Goal: Register for event/course

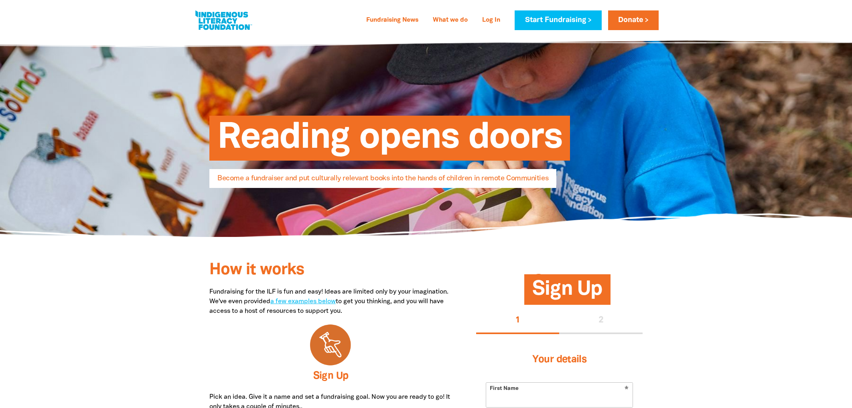
select select "AU"
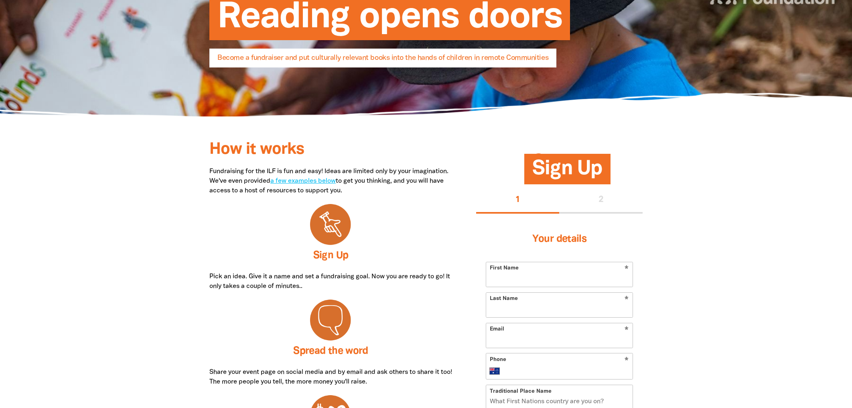
scroll to position [241, 0]
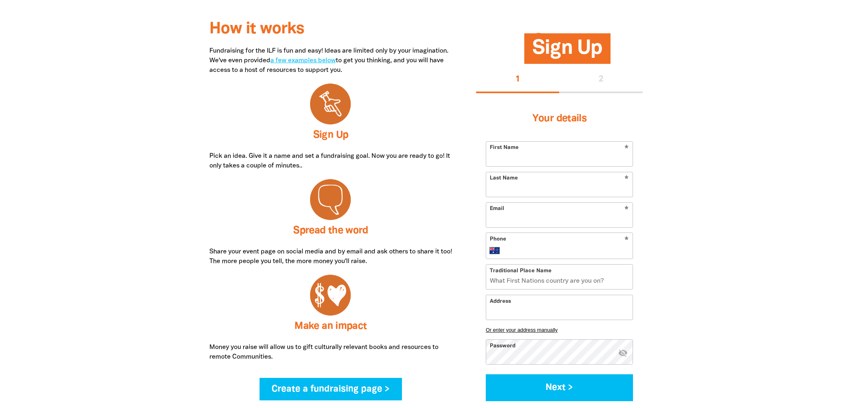
click at [607, 150] on input "First Name" at bounding box center [559, 154] width 146 height 24
type input "[PERSON_NAME]"
type input "Law"
type input "[PERSON_NAME][DOMAIN_NAME][EMAIL_ADDRESS][DOMAIN_NAME]"
click at [584, 230] on form "* First Name Tina * Last Name Law * Email tina.law@bhp.com * Phone Internationa…" at bounding box center [559, 271] width 147 height 260
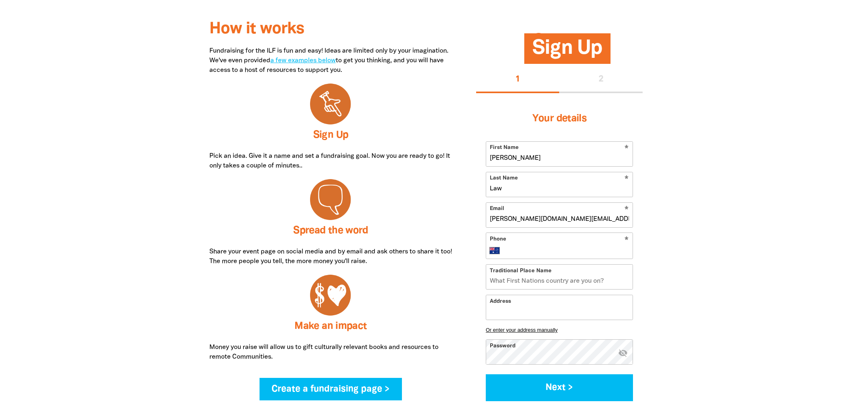
click at [575, 245] on div "* Phone International Afghanistan Åland Islands Albania Algeria American Samoa …" at bounding box center [559, 245] width 147 height 26
click at [542, 241] on div "* Phone International Afghanistan Åland Islands Albania Algeria American Samoa …" at bounding box center [559, 245] width 147 height 26
click at [531, 247] on input "Phone" at bounding box center [568, 250] width 124 height 10
type input "0404 630 646"
click at [525, 284] on input "Traditional Place Name" at bounding box center [559, 276] width 146 height 24
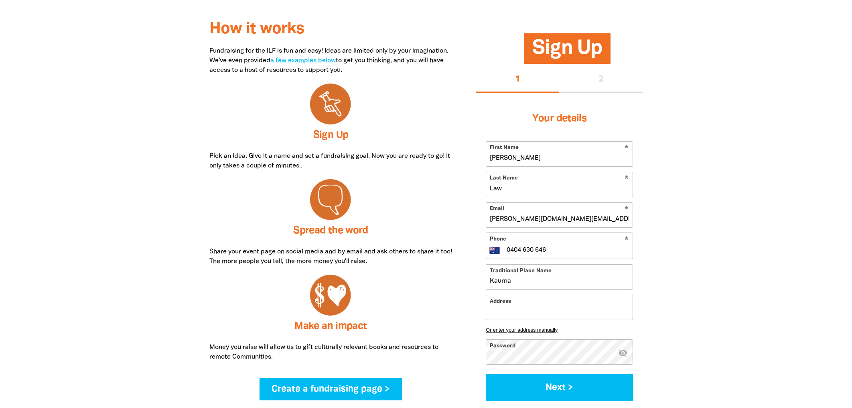
type input "Kaurna"
click at [514, 312] on input "Address" at bounding box center [559, 307] width 146 height 24
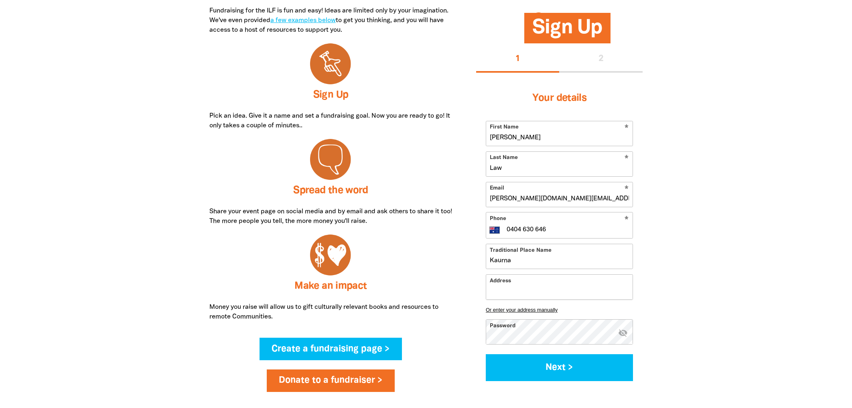
scroll to position [321, 0]
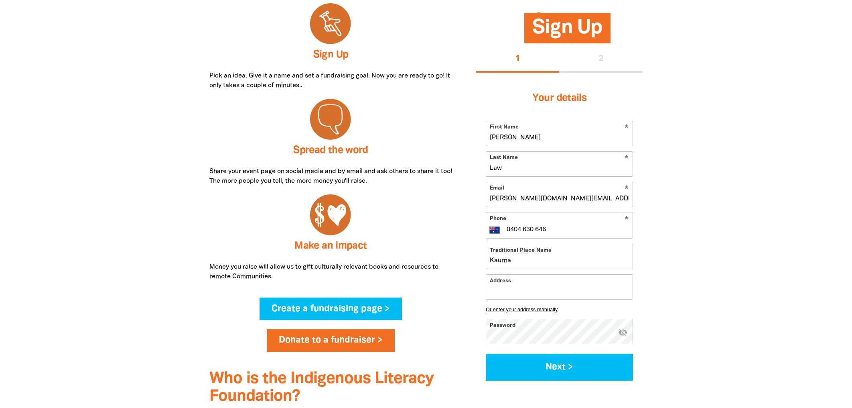
click at [510, 294] on input "Address" at bounding box center [559, 287] width 146 height 24
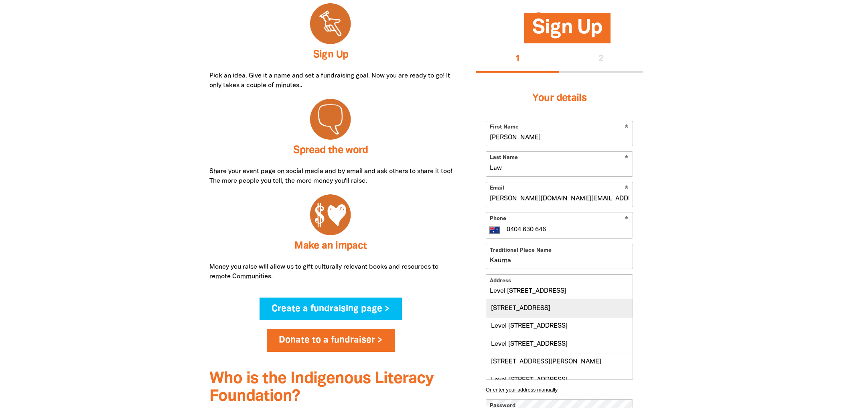
click at [563, 317] on div "[STREET_ADDRESS]" at bounding box center [559, 308] width 146 height 17
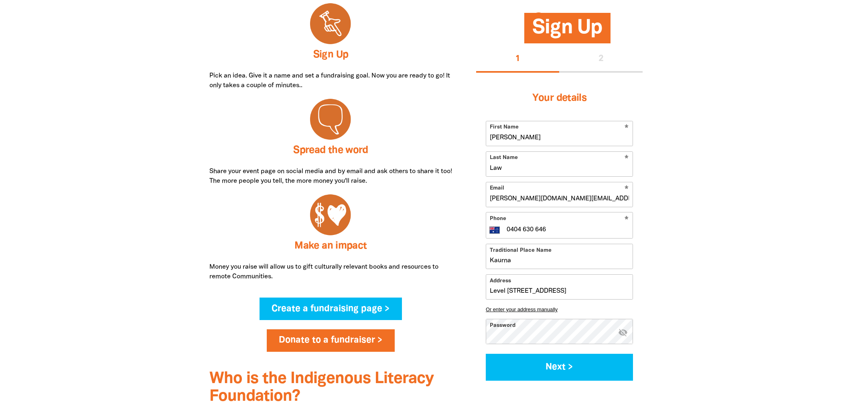
type input "[STREET_ADDRESS]"
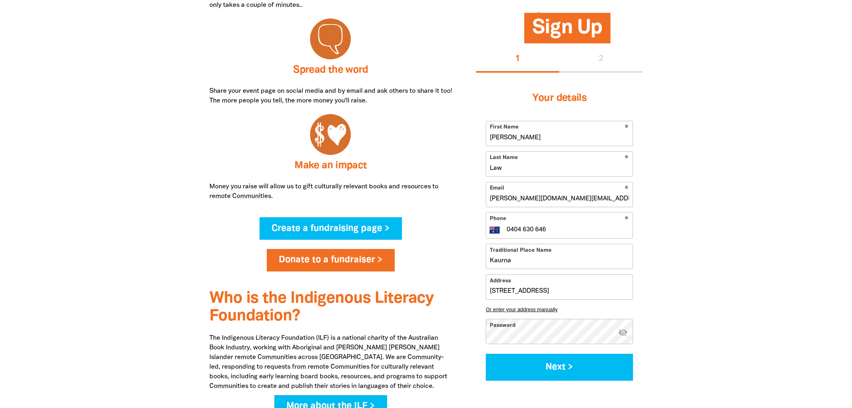
click at [623, 334] on icon "visibility_off" at bounding box center [623, 332] width 10 height 10
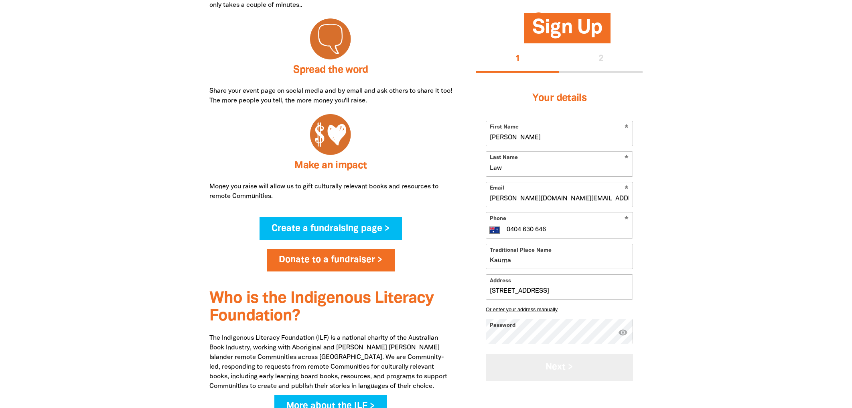
click at [548, 364] on button "Next >" at bounding box center [559, 367] width 147 height 27
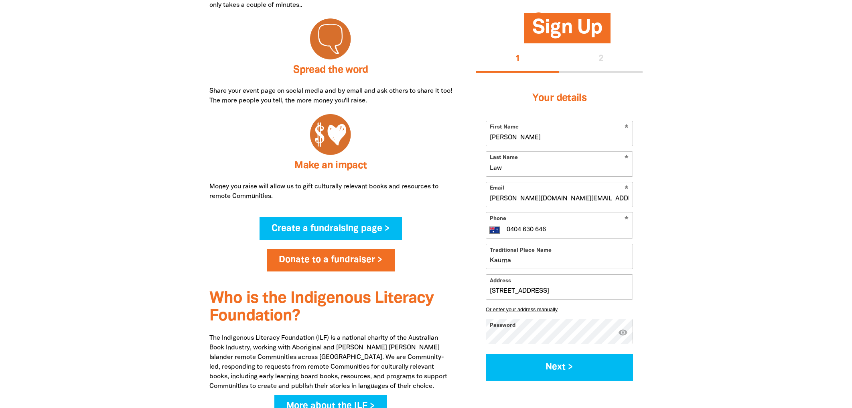
select select "No"
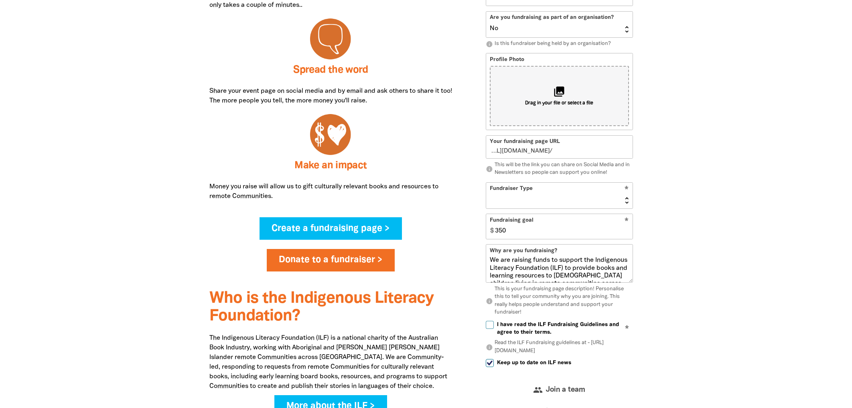
scroll to position [296, 0]
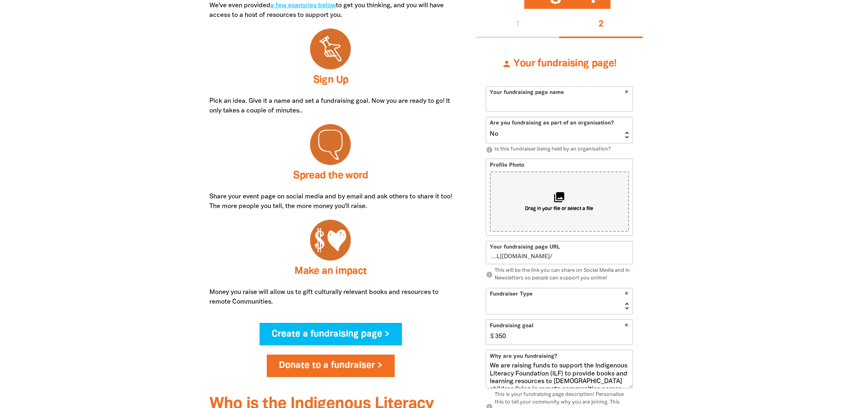
click at [595, 101] on input "Your fundraising page name" at bounding box center [559, 99] width 146 height 24
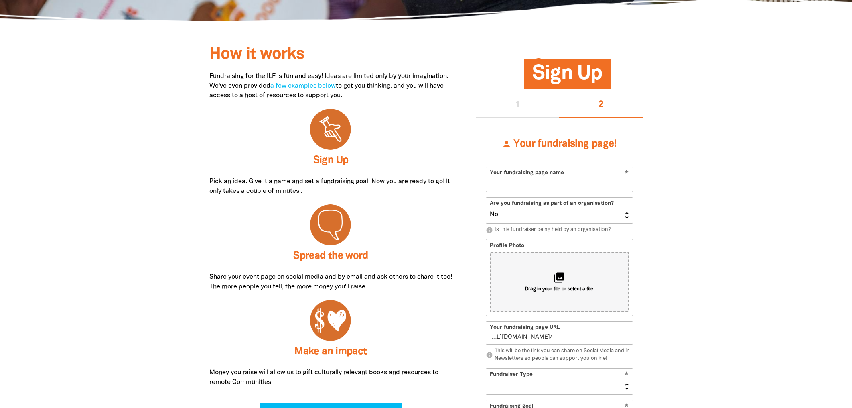
scroll to position [256, 0]
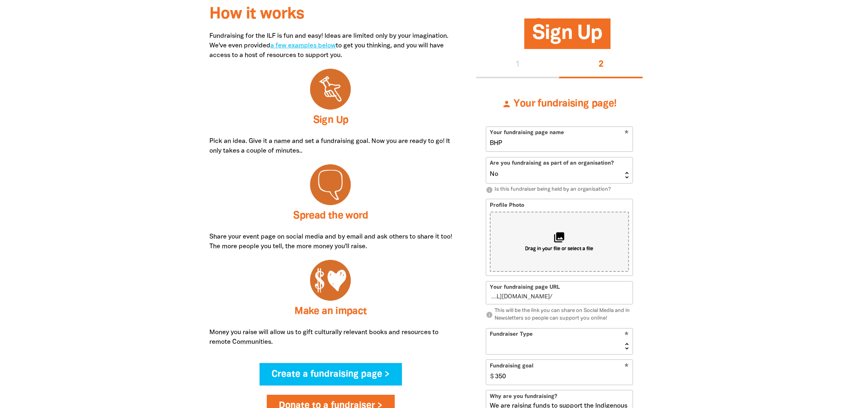
type input "BHP"
type input "bhp"
type input "BHP -"
type input "b"
type input "BHP -"
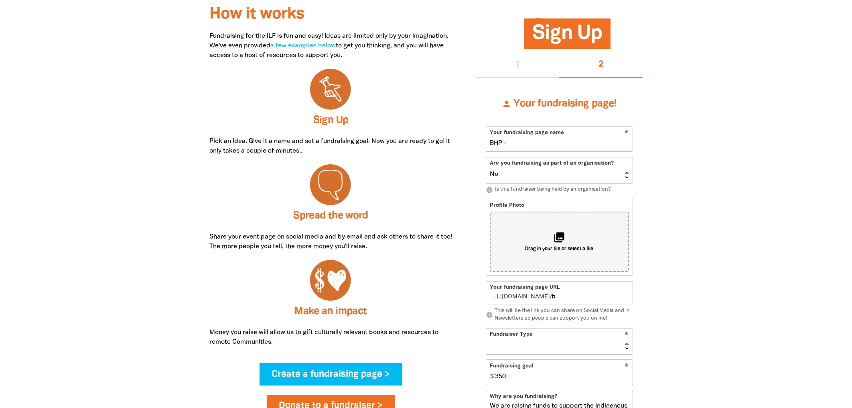
type input "bhp"
type input "BHP - S"
type input "bhps"
type input "BHP - Sp"
type input "bhpsp"
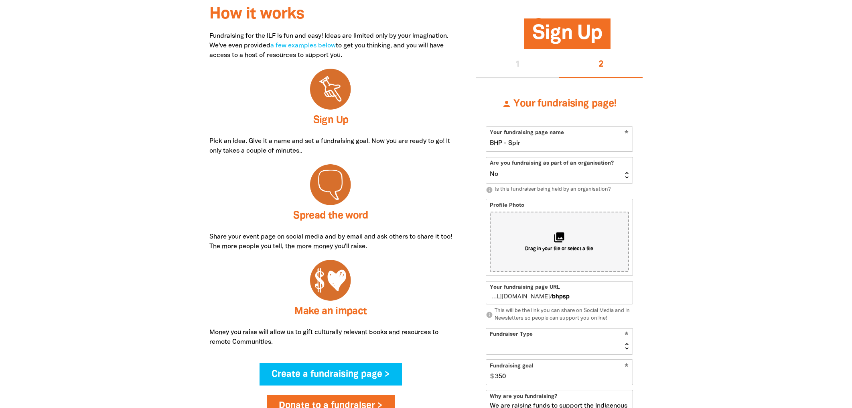
type input "BHP - Spiri"
type input "bhpspiri"
type input "BHP - Spirit"
type input "bhpspirit"
type input "BHP - Spirit Adelaide"
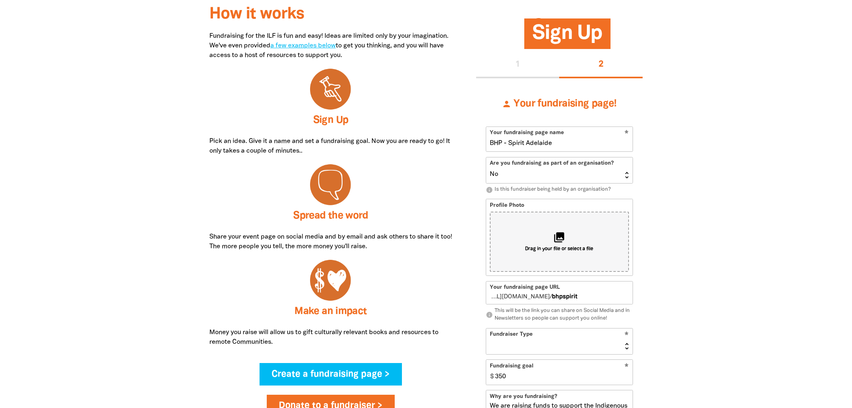
type input "bhpspiritadelaide"
type input "BHP - Spirit Adelaide"
click at [624, 173] on select "Yes No" at bounding box center [559, 170] width 146 height 26
select select "Yes"
click at [486, 157] on select "Yes No" at bounding box center [559, 170] width 146 height 26
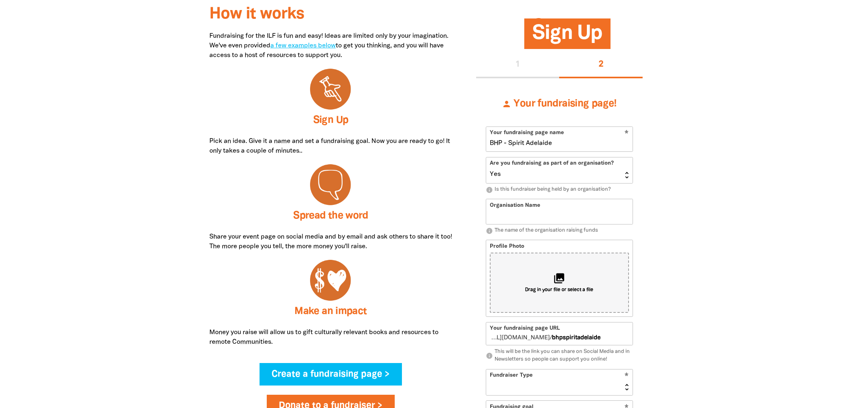
click at [533, 213] on input "Organisation Name" at bounding box center [559, 211] width 146 height 24
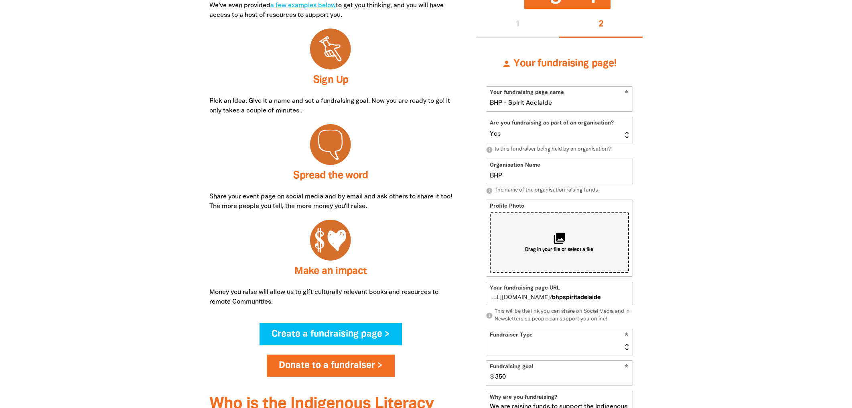
scroll to position [336, 0]
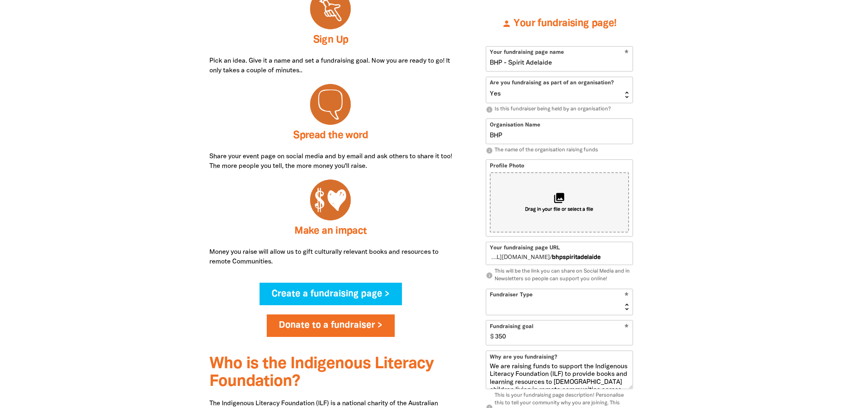
type input "BHP"
drag, startPoint x: 525, startPoint y: 64, endPoint x: 504, endPoint y: 65, distance: 20.9
click at [504, 65] on input "BHP - Spirit Adelaide" at bounding box center [559, 59] width 146 height 24
type input "BHP Adelaide"
type input "bhpadelaide"
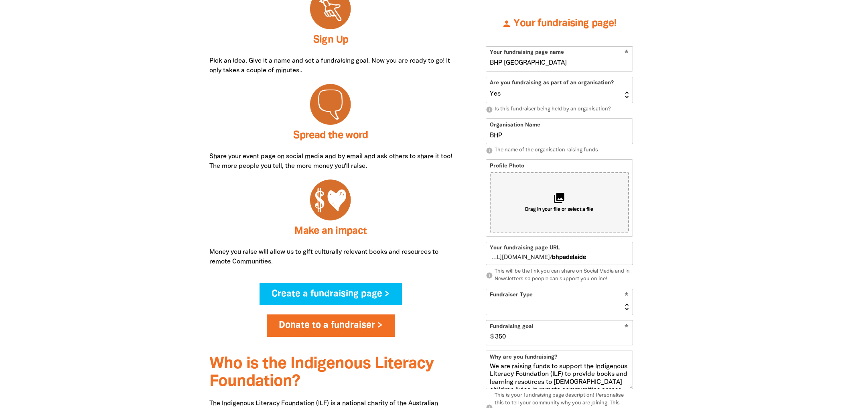
type input "BHP Adelaide"
click at [704, 293] on div at bounding box center [426, 263] width 852 height 660
click at [628, 302] on select "Event Activity Donations Instead of Gifts Business School or Library In Memoriam" at bounding box center [559, 302] width 146 height 26
select select "Business"
click at [486, 289] on select "Event Activity Donations Instead of Gifts Business School or Library In Memoriam" at bounding box center [559, 302] width 146 height 26
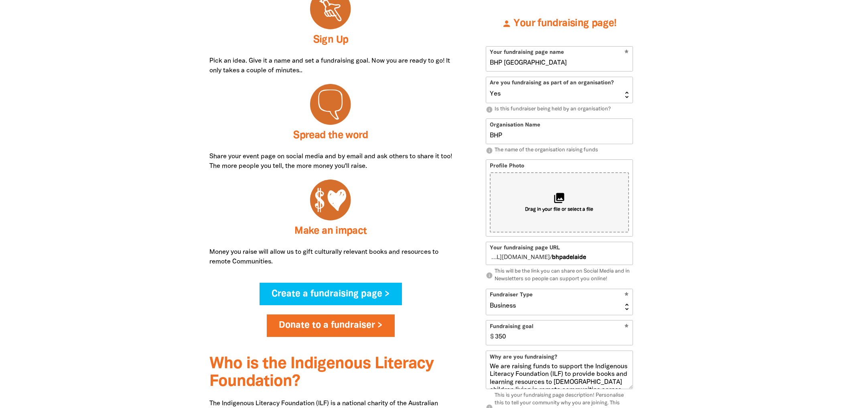
select select "one_off"
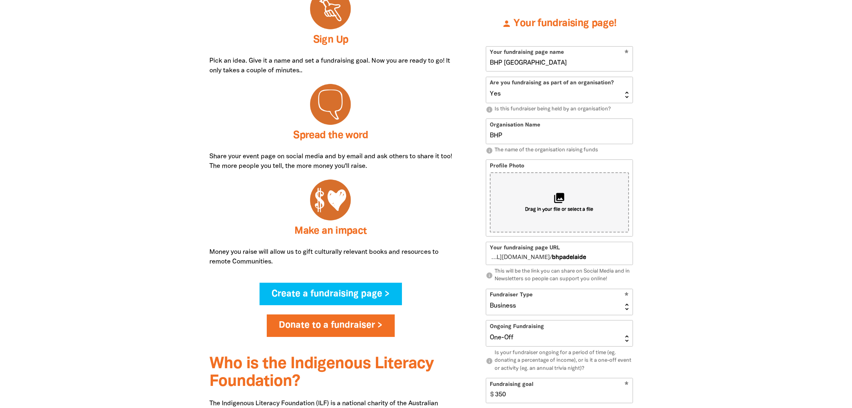
click at [686, 324] on div at bounding box center [426, 292] width 852 height 718
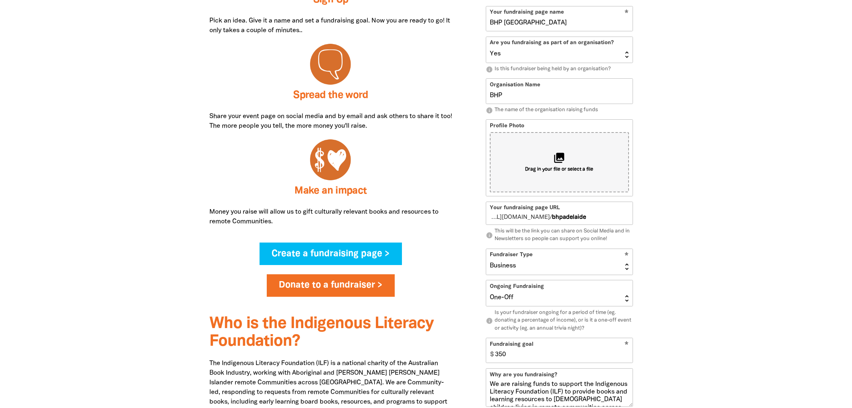
scroll to position [416, 0]
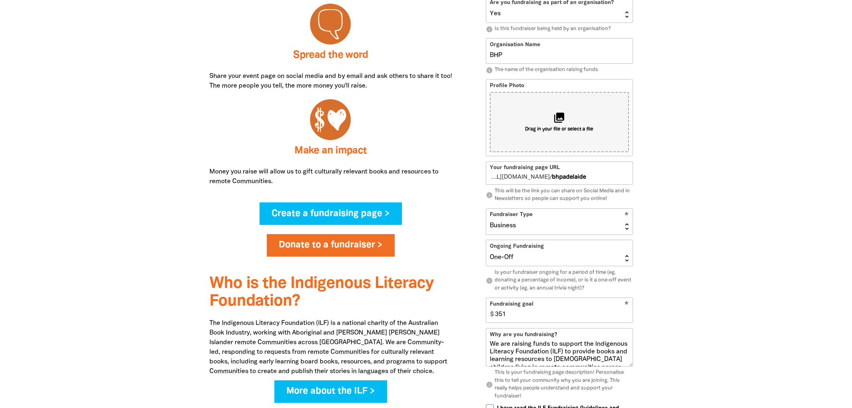
click at [626, 314] on input "351" at bounding box center [562, 310] width 141 height 24
click at [626, 316] on input "350" at bounding box center [562, 310] width 141 height 24
click at [626, 311] on input "351" at bounding box center [562, 310] width 141 height 24
click at [626, 311] on input "352" at bounding box center [562, 310] width 141 height 24
click at [626, 316] on input "351" at bounding box center [562, 310] width 141 height 24
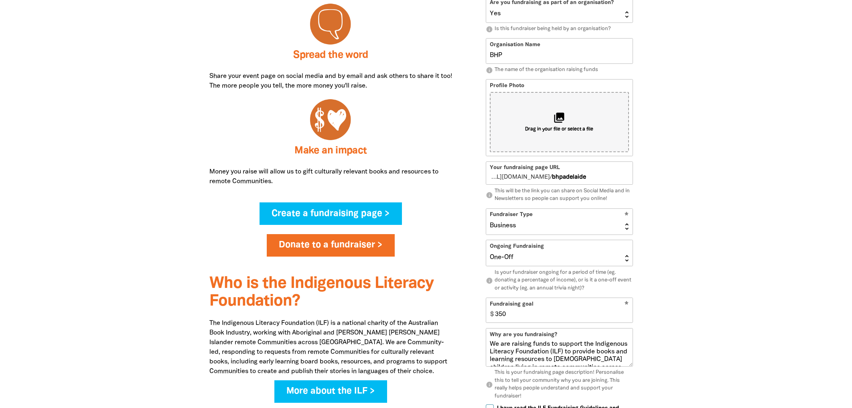
type input "350"
click at [625, 315] on input "350" at bounding box center [562, 310] width 141 height 24
click at [598, 348] on textarea "We are raising funds to support the Indigenous Literacy Foundation (ILF) to pro…" at bounding box center [559, 353] width 146 height 26
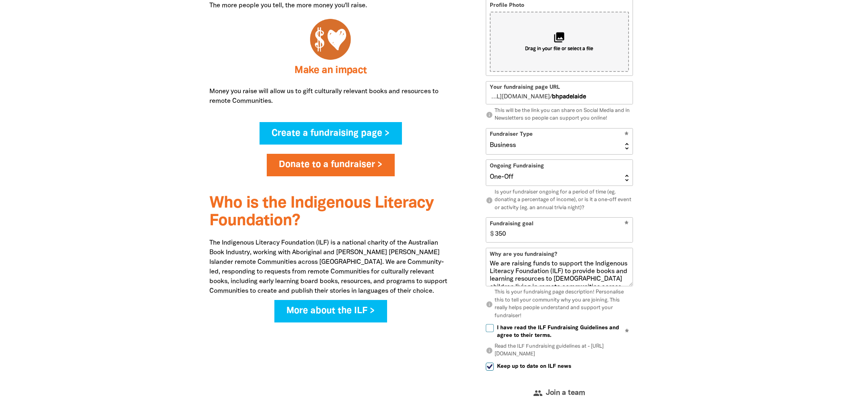
scroll to position [537, 0]
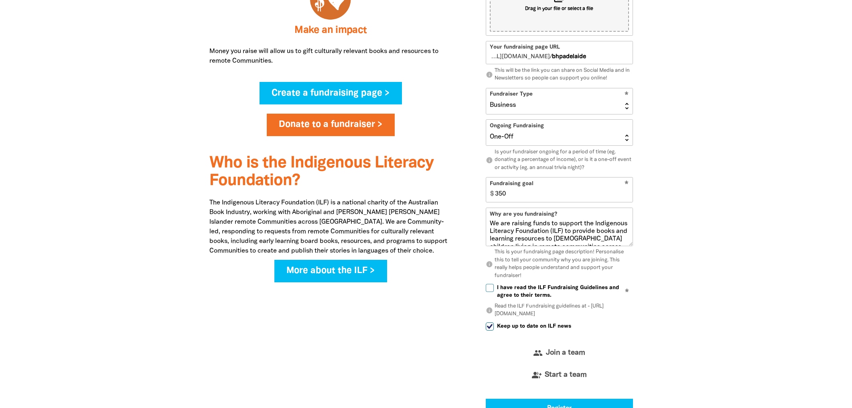
click at [491, 288] on input "I have read the ILF Fundraising Guidelines and agree to their terms." at bounding box center [490, 288] width 8 height 8
checkbox input "true"
click at [536, 313] on p "info Read the ILF Fundraising guidelines at - https://ilf.org.au/fundraising-gu…" at bounding box center [559, 311] width 147 height 16
drag, startPoint x: 590, startPoint y: 314, endPoint x: 496, endPoint y: 318, distance: 94.0
click at [496, 318] on p "info Read the ILF Fundraising guidelines at - https://ilf.org.au/fundraising-gu…" at bounding box center [559, 311] width 147 height 16
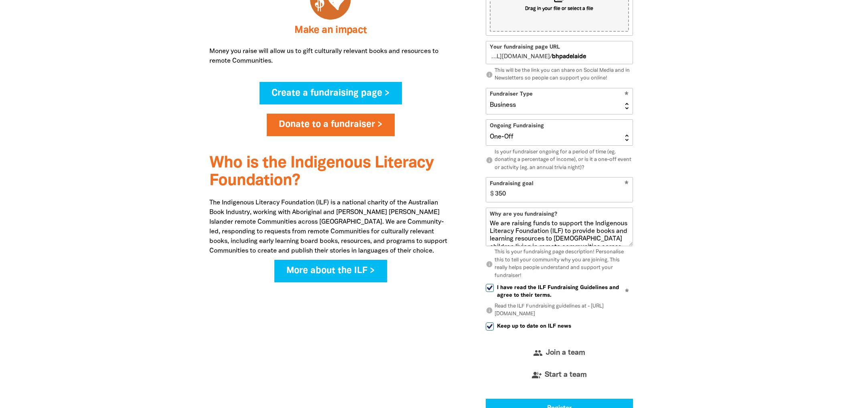
copy p "https://ilf.org.au/fundraising-guidelines"
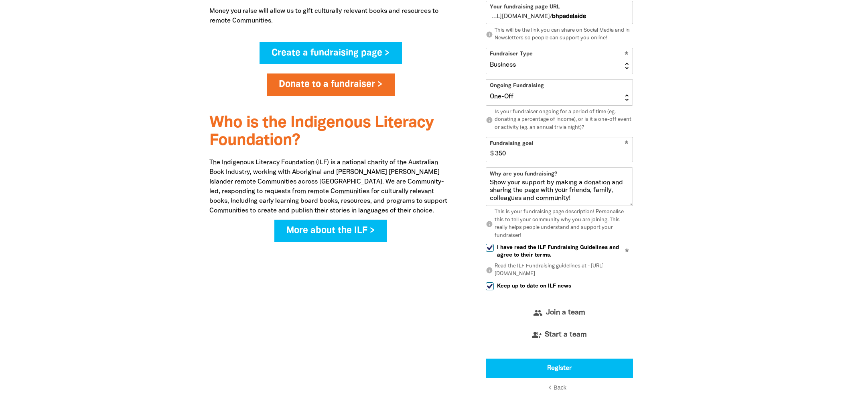
click at [379, 328] on div "How it works Fundraising for the ILF is fun and easy! Ideas are limited only by…" at bounding box center [330, 52] width 267 height 702
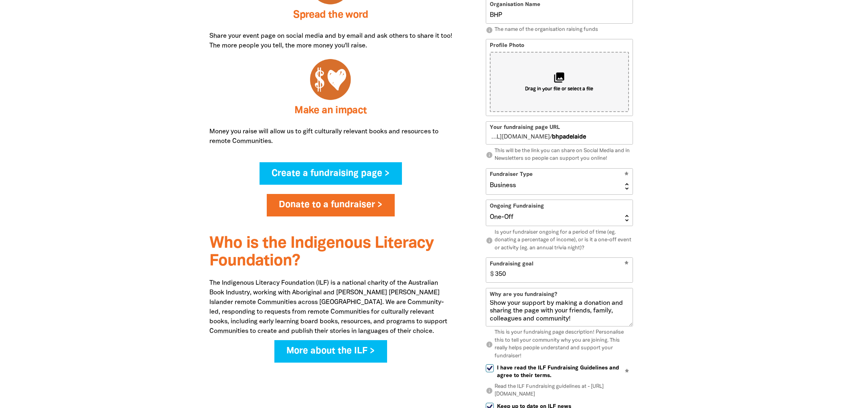
scroll to position [376, 0]
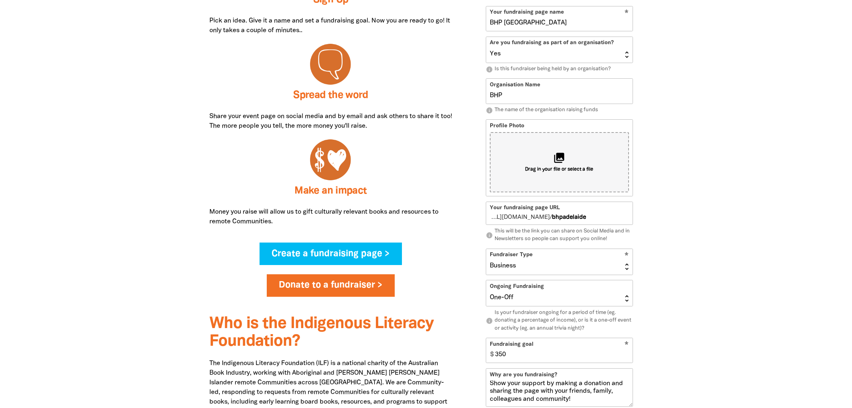
drag, startPoint x: 810, startPoint y: 234, endPoint x: 752, endPoint y: 236, distance: 57.4
click at [805, 235] on div at bounding box center [426, 252] width 852 height 718
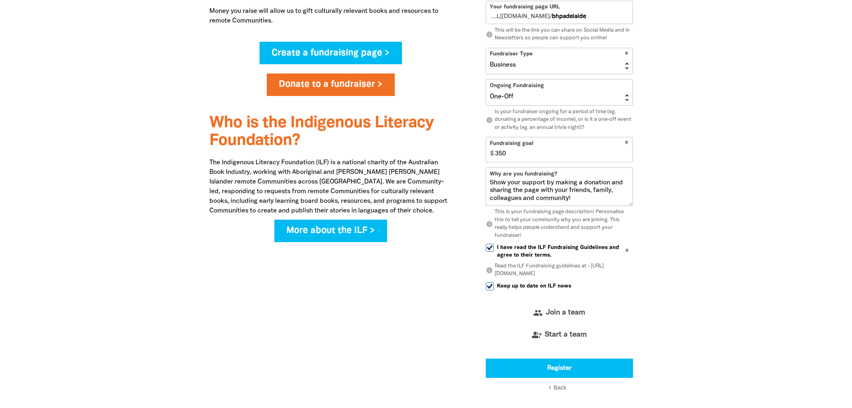
scroll to position [697, 0]
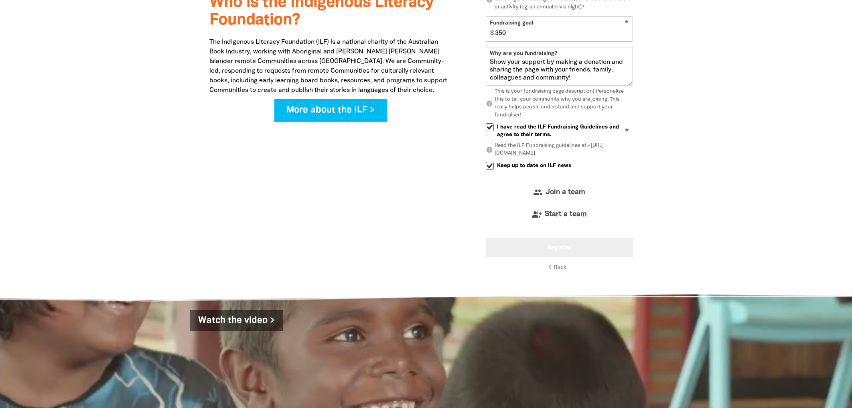
click at [577, 246] on button "Register" at bounding box center [559, 247] width 147 height 19
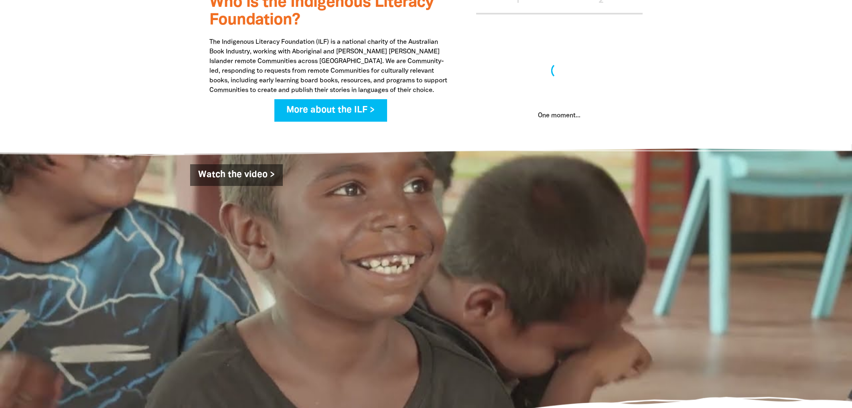
scroll to position [555, 0]
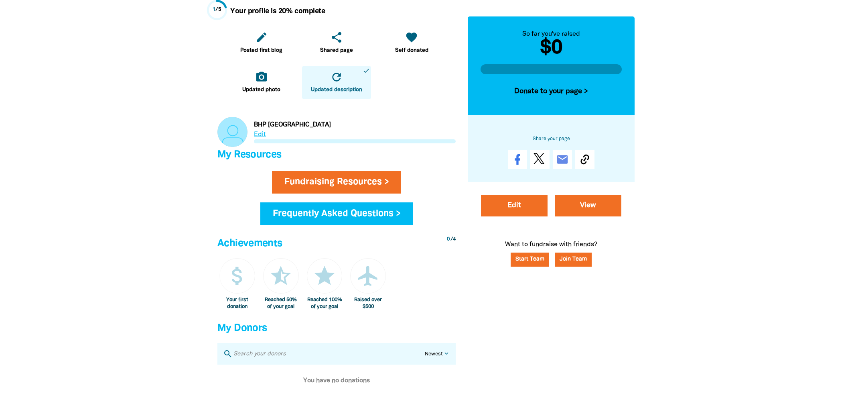
scroll to position [281, 0]
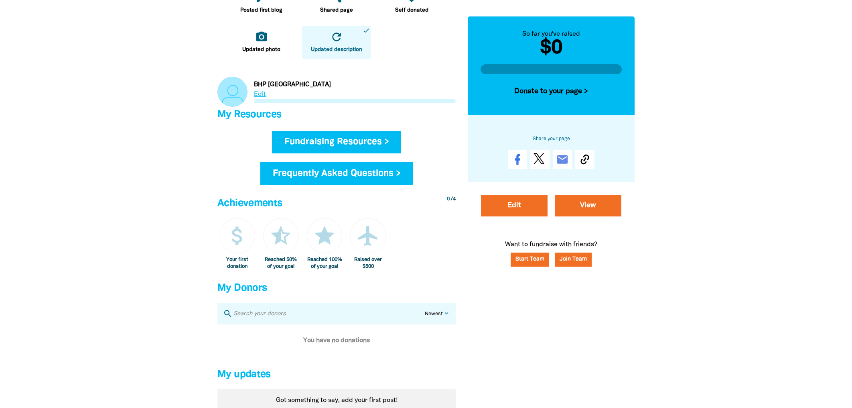
click at [313, 141] on link "Fundraising Resources >" at bounding box center [337, 142] width 130 height 22
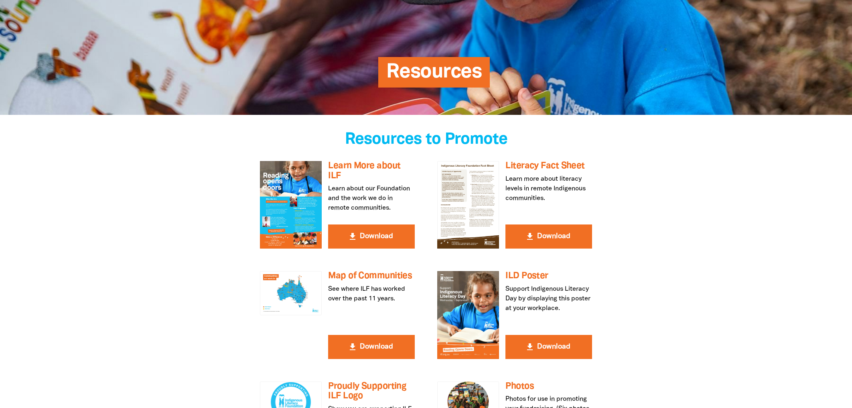
scroll to position [201, 0]
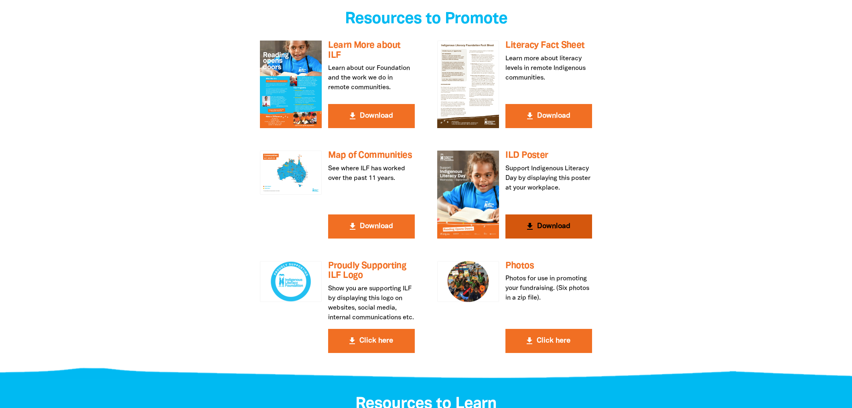
click at [564, 226] on button "get_app Download" at bounding box center [549, 226] width 87 height 24
click at [194, 237] on div at bounding box center [426, 184] width 852 height 381
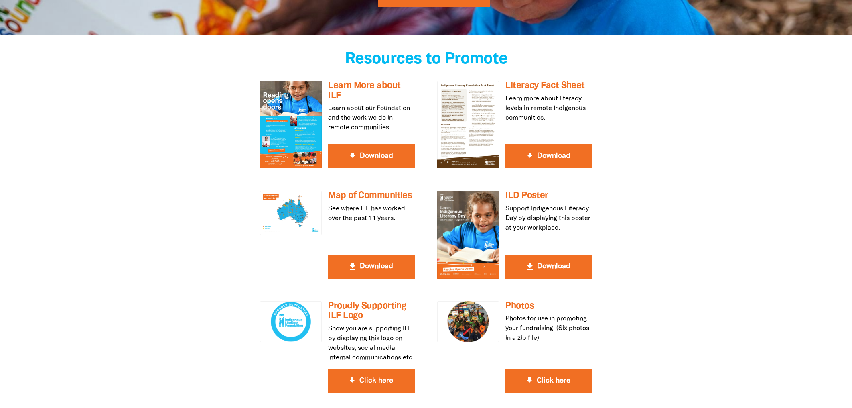
scroll to position [120, 0]
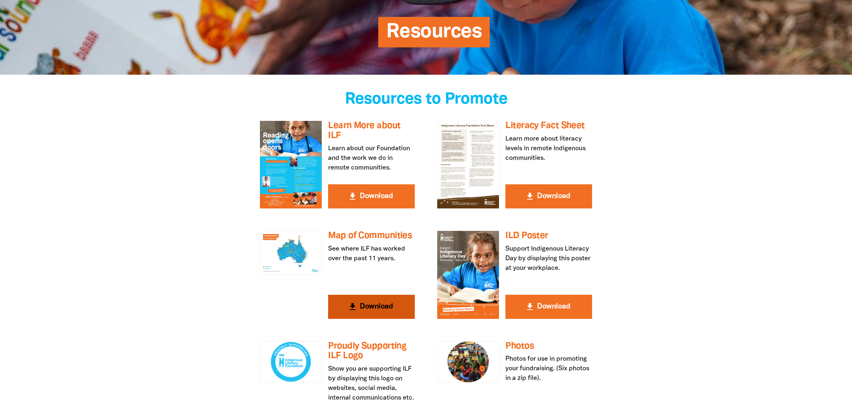
click at [361, 304] on button "get_app Download" at bounding box center [371, 307] width 87 height 24
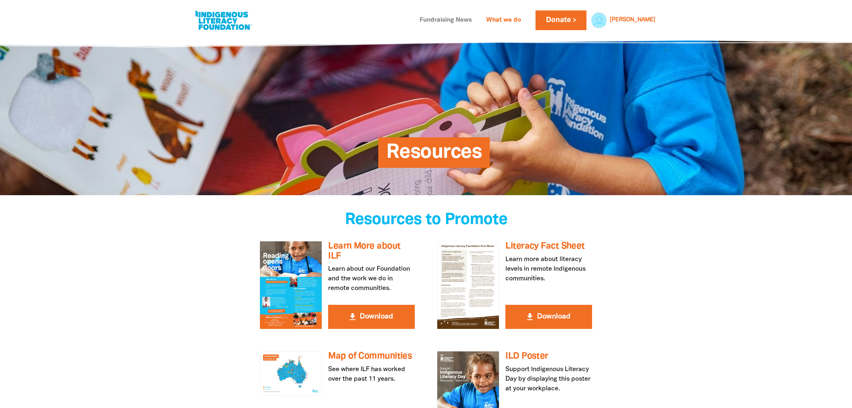
click at [477, 20] on link "Fundraising News" at bounding box center [446, 20] width 62 height 13
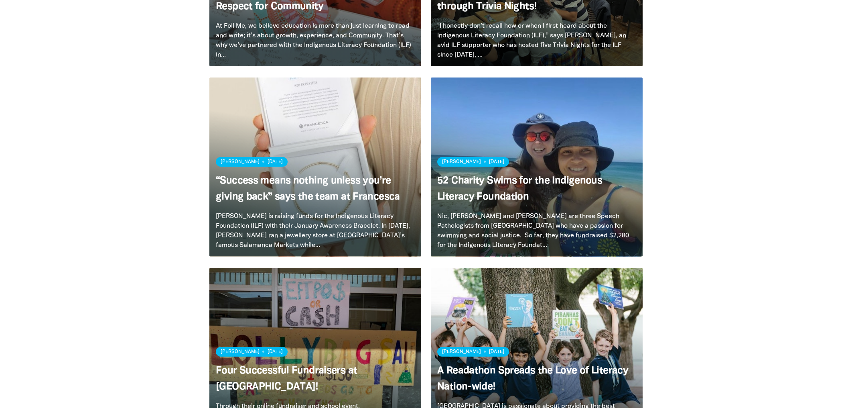
scroll to position [80, 0]
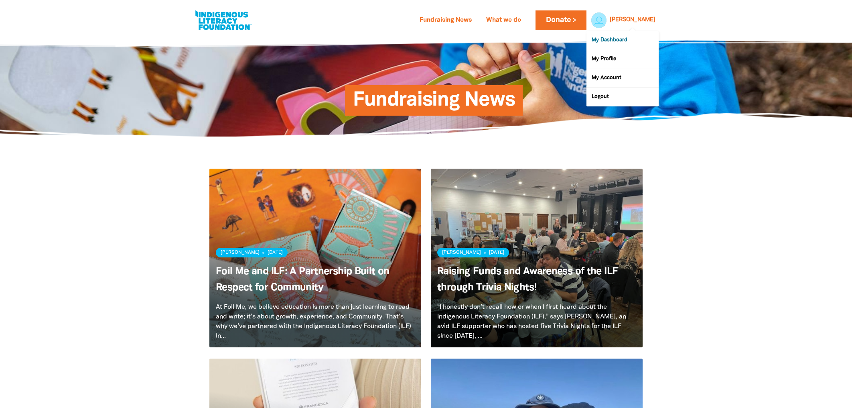
click at [626, 41] on link "My Dashboard" at bounding box center [623, 40] width 72 height 18
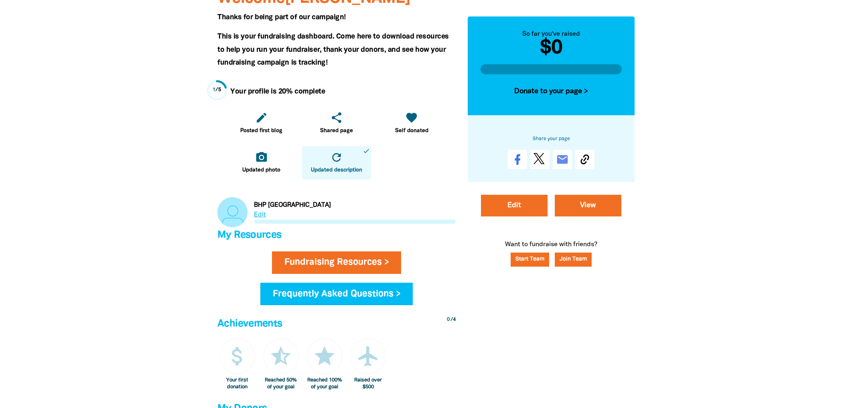
scroll to position [40, 0]
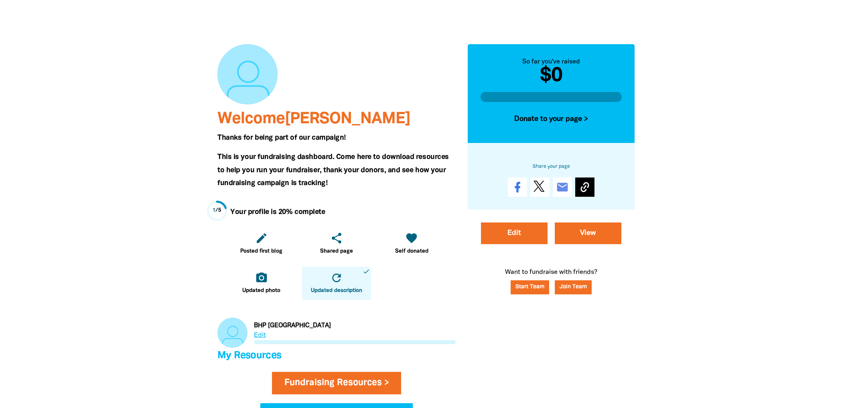
click at [584, 187] on icon at bounding box center [585, 187] width 13 height 13
click at [563, 189] on icon "email" at bounding box center [562, 187] width 13 height 13
click at [591, 238] on link "View" at bounding box center [588, 233] width 67 height 22
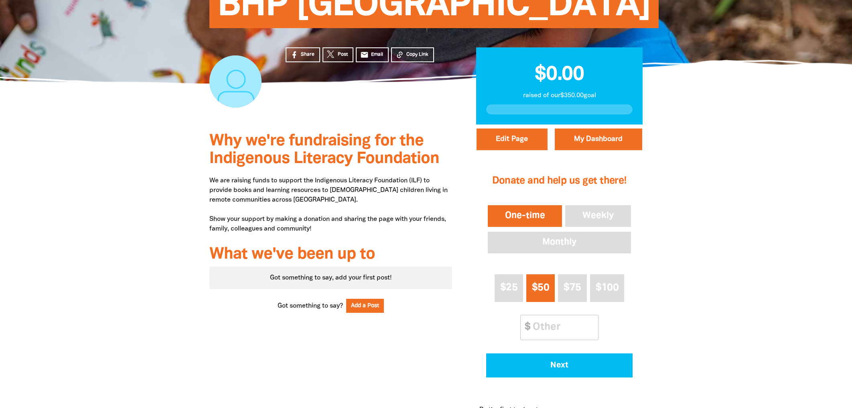
scroll to position [80, 0]
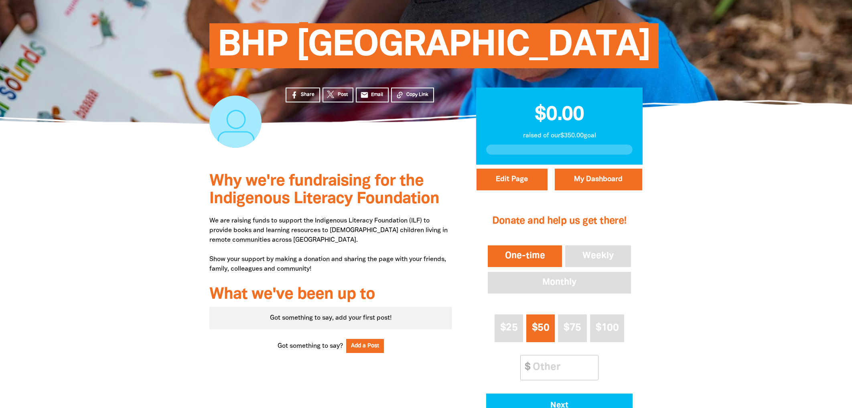
click at [82, 232] on div at bounding box center [426, 318] width 852 height 307
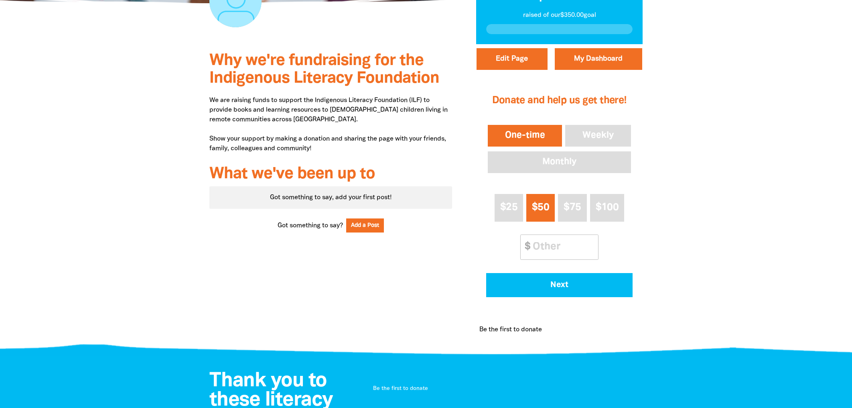
scroll to position [40, 0]
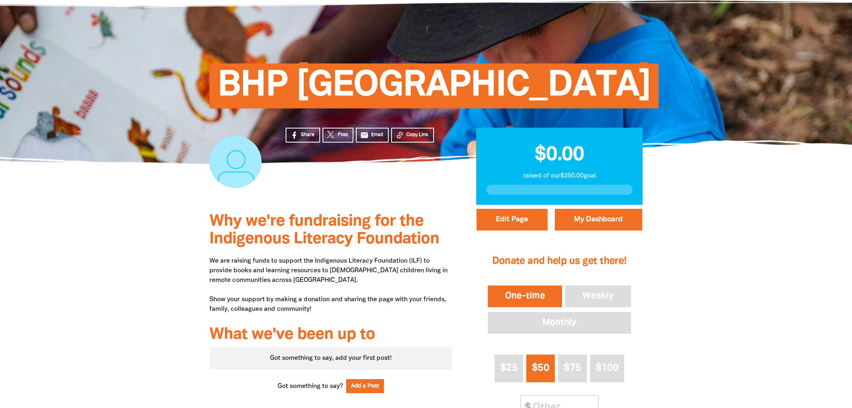
click at [20, 239] on div at bounding box center [426, 358] width 852 height 307
drag, startPoint x: 74, startPoint y: 230, endPoint x: 84, endPoint y: 207, distance: 24.4
click at [74, 229] on div at bounding box center [426, 358] width 852 height 307
click at [55, 240] on div at bounding box center [426, 358] width 852 height 307
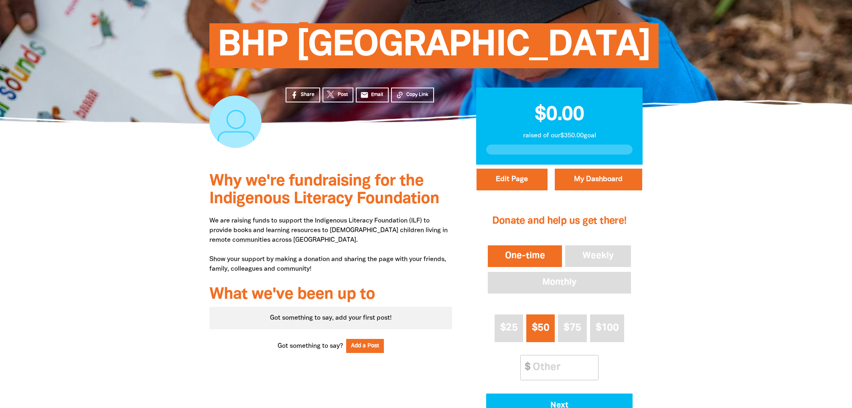
scroll to position [0, 0]
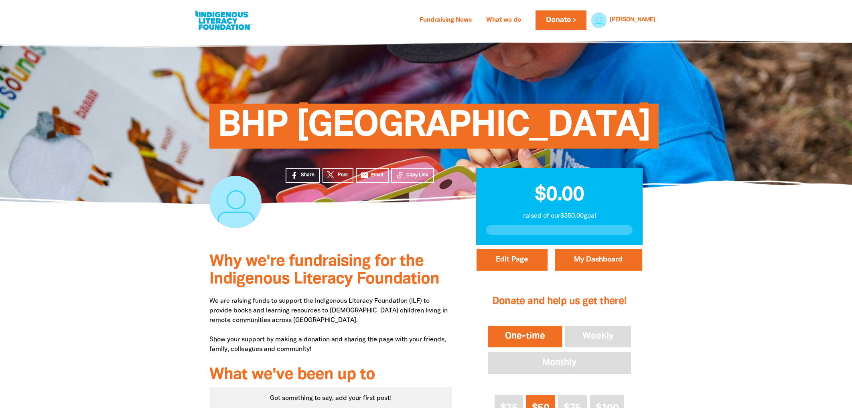
click at [101, 299] on div at bounding box center [426, 398] width 852 height 307
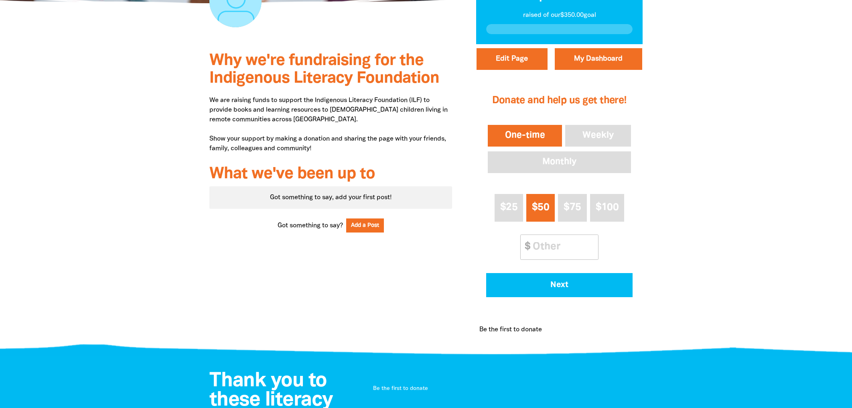
scroll to position [161, 0]
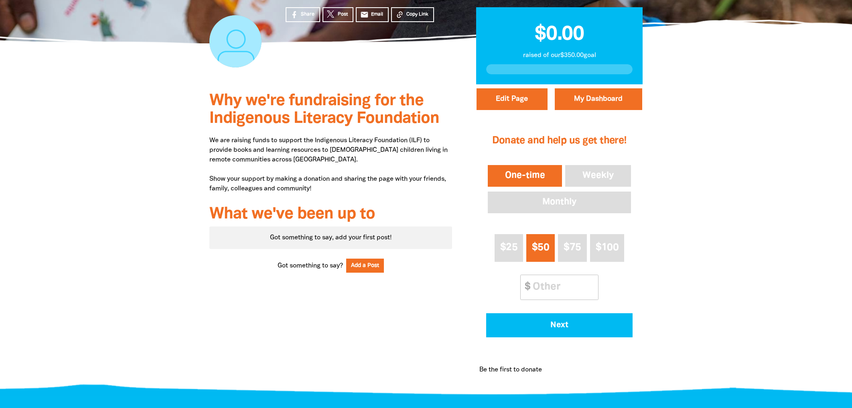
click at [100, 234] on div at bounding box center [426, 237] width 852 height 307
click at [275, 240] on div "Got something to say, add your first post!" at bounding box center [330, 237] width 243 height 22
click at [368, 265] on button "Add a Post" at bounding box center [365, 265] width 38 height 14
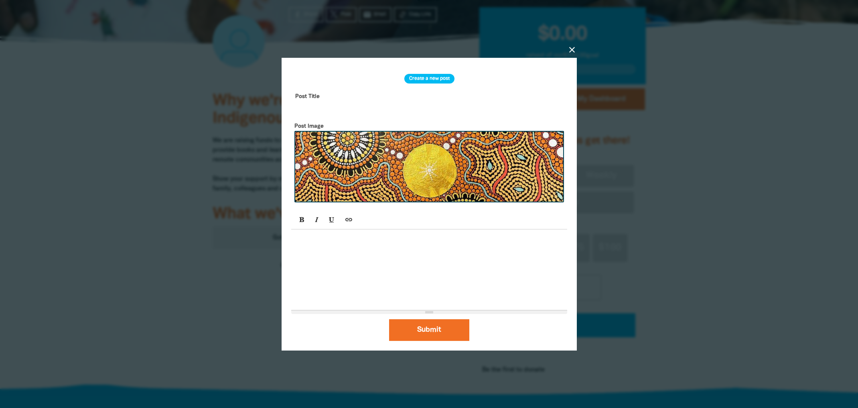
click at [347, 258] on div at bounding box center [429, 270] width 276 height 80
click at [399, 265] on div at bounding box center [429, 270] width 276 height 80
click at [431, 236] on div "BHP staff members. Join us for a Lunch and Learn on 9 Sept 2025 (L6.02)" at bounding box center [429, 270] width 276 height 80
click at [526, 238] on div "BHP staff members. Join us for a Lunch and Learn 12-1pm on 9 Sept 2025 (L6.02)" at bounding box center [429, 270] width 276 height 80
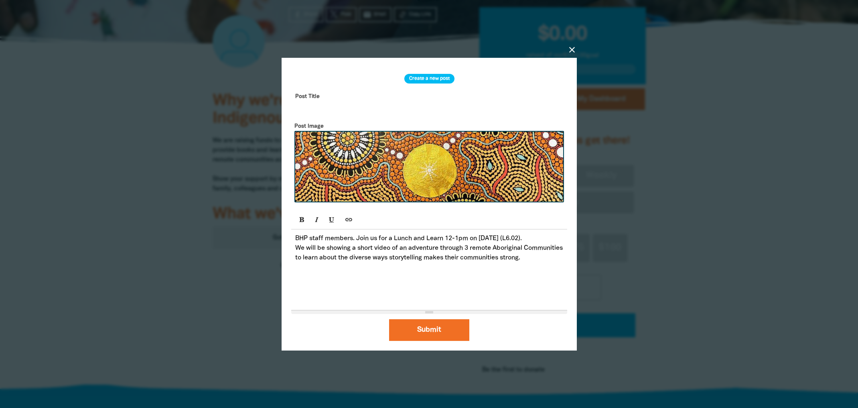
click at [424, 278] on div "BHP staff members. Join us for a Lunch and Learn 12-1pm on 9 Sept 2025 (L6.02).…" at bounding box center [429, 270] width 276 height 80
click at [296, 239] on p "BHP staff members. Join us for a Lunch and Learn 12-1pm on 9 Sept 2025 (L6.02)." at bounding box center [429, 239] width 268 height 10
click at [468, 262] on p "We will be showing a short video of an adventure through 3 remote Aboriginal Co…" at bounding box center [429, 252] width 268 height 19
click at [470, 262] on p "We will be showing a short video of an adventure through 3 remote Aboriginal Co…" at bounding box center [429, 252] width 268 height 19
click at [311, 104] on input "text" at bounding box center [429, 102] width 276 height 25
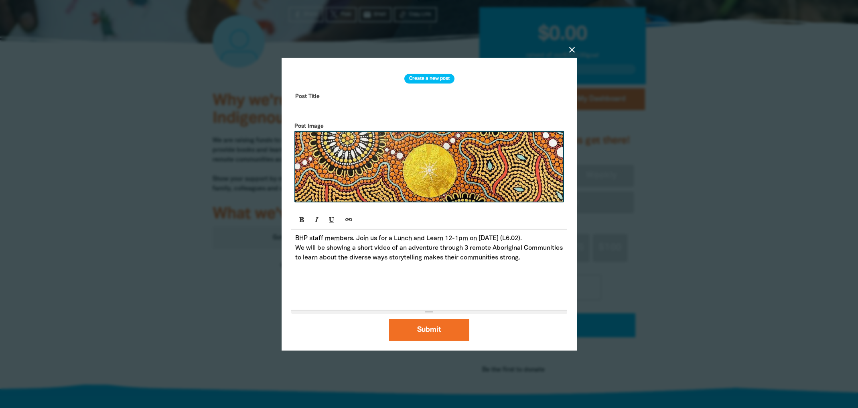
click at [408, 274] on div "BHP staff members. Join us for a Lunch and Learn 12-1pm on 9 Sept 2025 (L6.02).…" at bounding box center [429, 270] width 276 height 80
click at [440, 331] on button "Submit" at bounding box center [429, 330] width 80 height 22
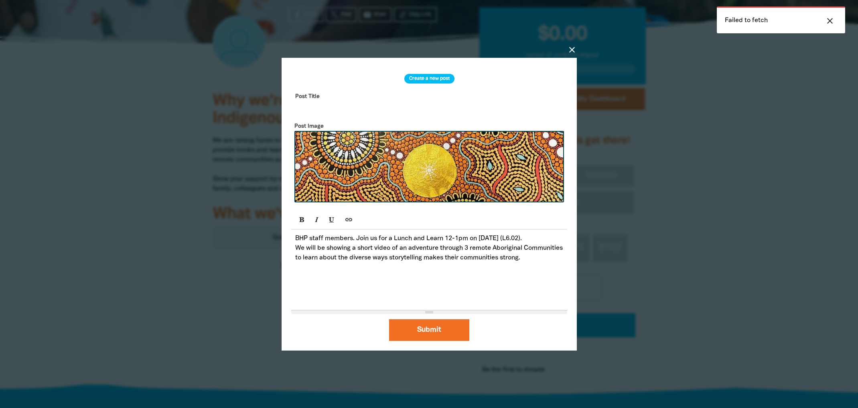
click at [313, 107] on input "text" at bounding box center [429, 102] width 276 height 25
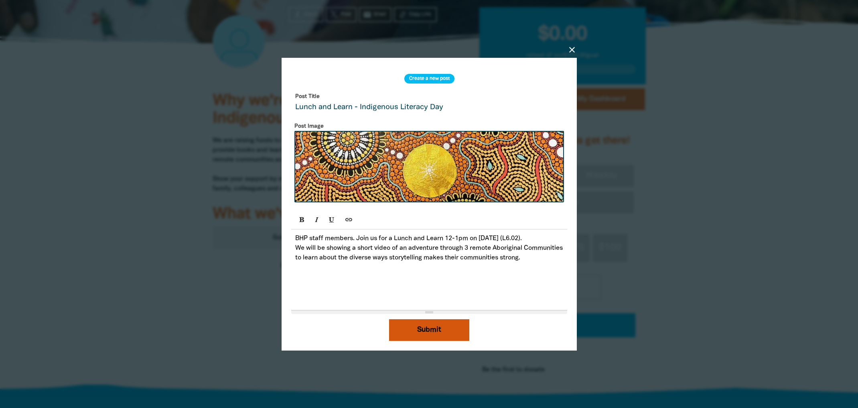
type input "Lunch and Learn - Indigenous Literacy Day"
click at [431, 329] on button "Submit" at bounding box center [429, 330] width 80 height 22
click at [495, 110] on input "Lunch and Learn - Indigenous Literacy Day" at bounding box center [429, 102] width 276 height 25
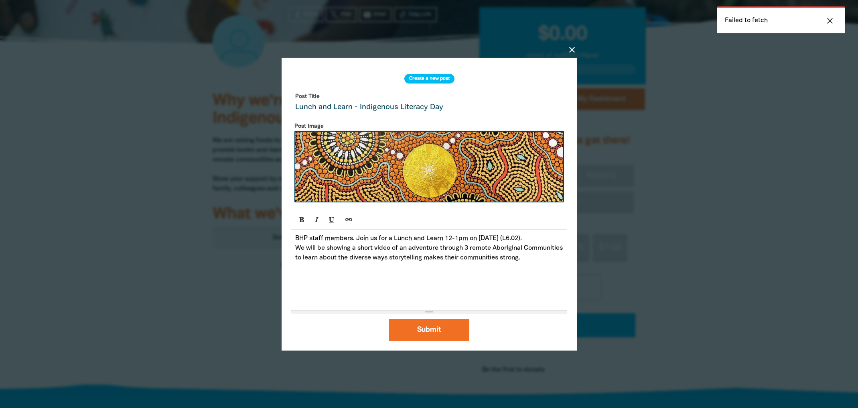
click at [831, 17] on icon "close" at bounding box center [831, 21] width 10 height 10
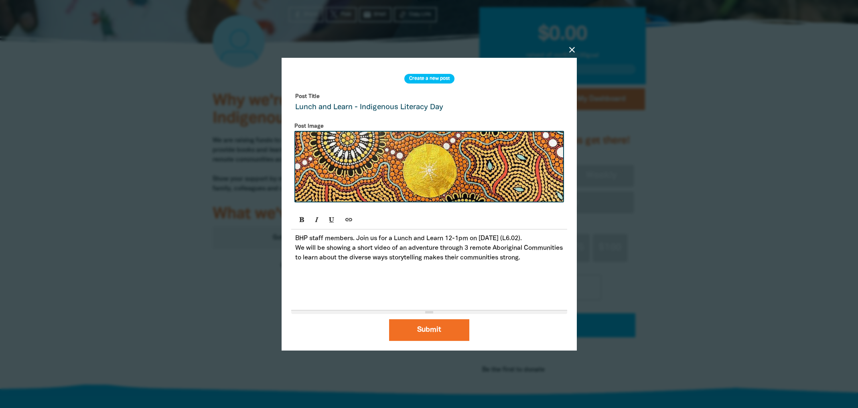
click at [437, 77] on h3 "Create a new post" at bounding box center [429, 79] width 50 height 10
drag, startPoint x: 321, startPoint y: 273, endPoint x: 295, endPoint y: 239, distance: 42.6
click at [295, 239] on div "BHP staff members. Join us for a Lunch and Learn 12-1pm on 9 Sept 2025 (L6.02).…" at bounding box center [429, 270] width 276 height 80
copy div "BHP staff members. Join us for a Lunch and Learn 12-1pm on 9 Sept 2025 (L6.02).…"
click at [419, 336] on button "Submit" at bounding box center [429, 330] width 80 height 22
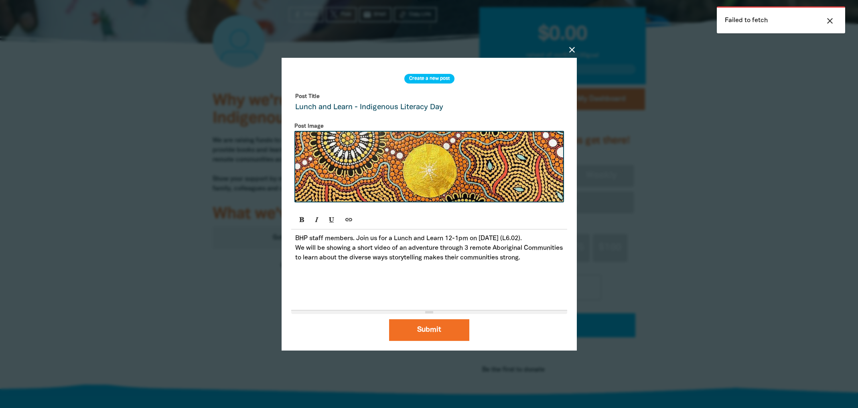
click at [828, 20] on icon "close" at bounding box center [831, 21] width 10 height 10
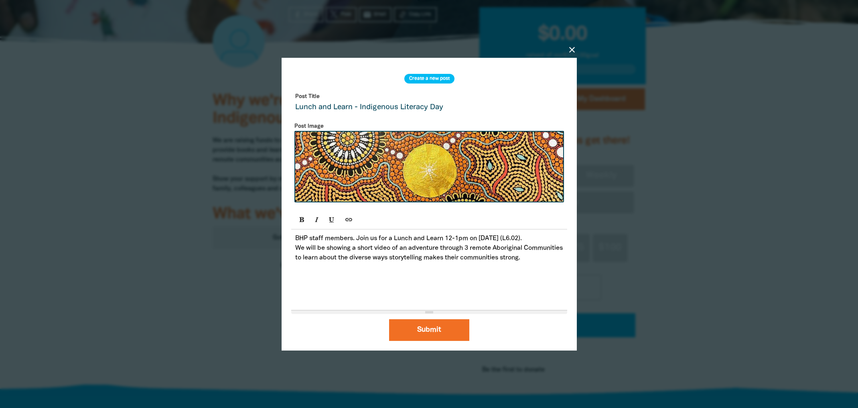
click at [573, 48] on icon "close" at bounding box center [572, 50] width 10 height 10
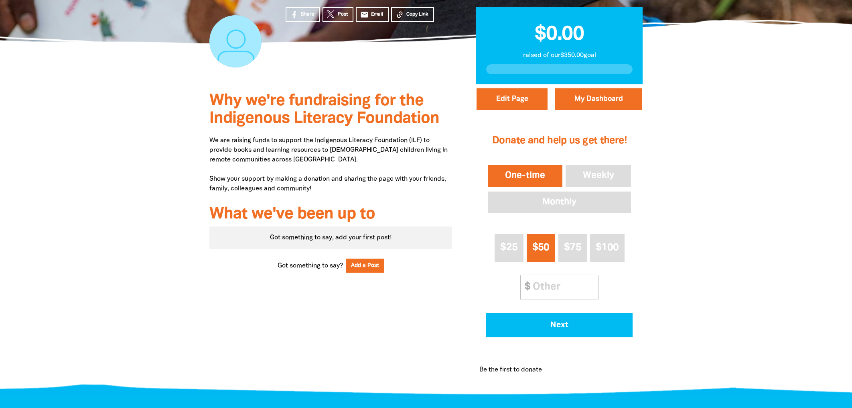
click at [276, 284] on div "Why we're fundraising for the Indigenous Literacy Foundation We are raising fun…" at bounding box center [330, 237] width 267 height 307
click at [753, 283] on div at bounding box center [426, 237] width 852 height 307
click at [364, 265] on button "Add a Post" at bounding box center [365, 265] width 38 height 14
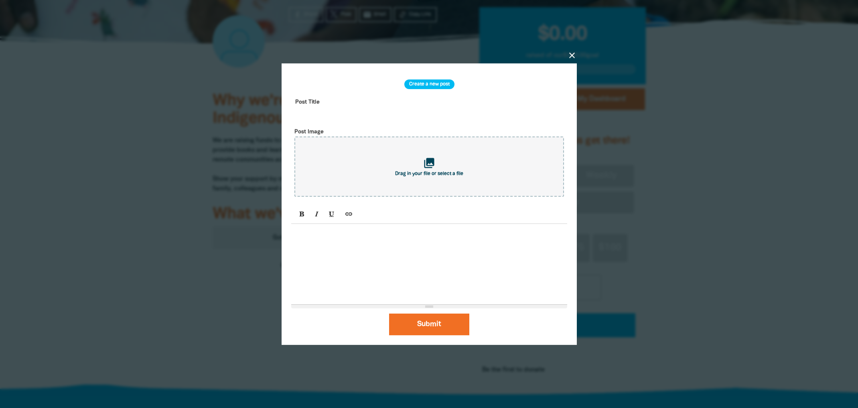
click at [352, 246] on div at bounding box center [429, 264] width 276 height 80
paste div
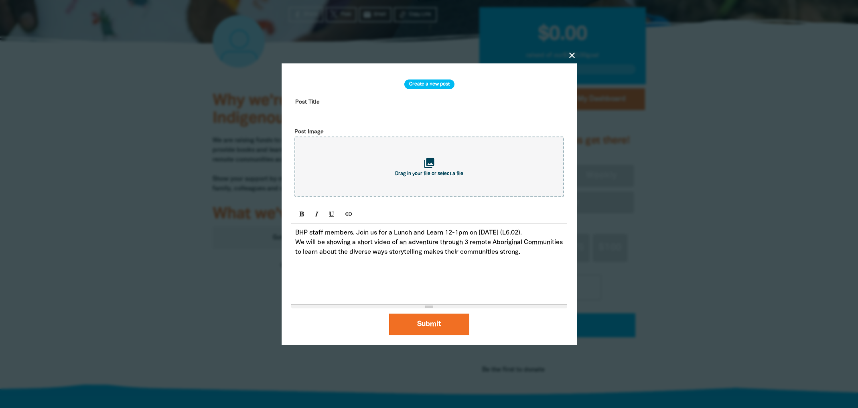
click at [307, 108] on input "text" at bounding box center [429, 107] width 276 height 25
click at [371, 234] on p "BHP staff members. Join us for a Lunch and Learn 12-1pm on 9 Sept 2025 (L6.02)." at bounding box center [429, 233] width 268 height 10
click at [295, 114] on input "Lunch and Learn - Indigenous Literacy Day" at bounding box center [429, 107] width 276 height 25
type input "SPIRIT - Lunch and Learn - Indigenous Literacy Day"
click at [395, 227] on div "BHP staff members. Join SPIRIT for a Lunch and Learn 12-1pm on 9 Sept 2025 (L6.…" at bounding box center [429, 264] width 276 height 80
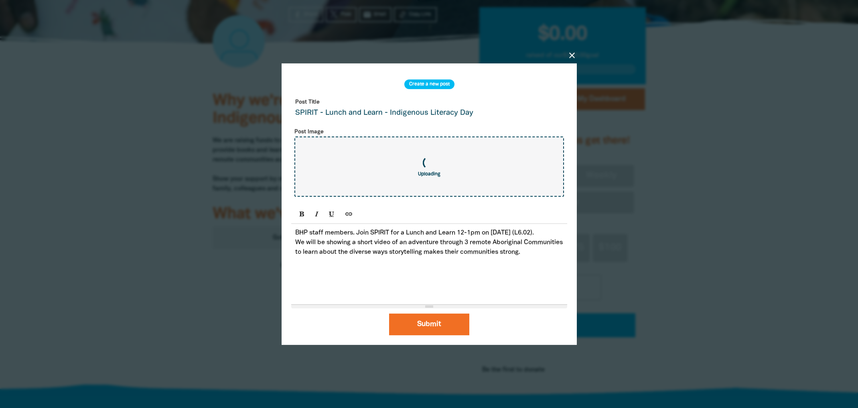
click at [360, 285] on div "BHP staff members. Join SPIRIT for a Lunch and Learn 12-1pm on 9 Sept 2025 (L6.…" at bounding box center [429, 264] width 276 height 80
click at [443, 323] on button "Submit" at bounding box center [429, 324] width 80 height 22
click at [352, 272] on div "BHP staff members. Join SPIRIT for a Lunch and Learn 12-1pm on 9 Sept 2025 (L6.…" at bounding box center [429, 264] width 276 height 80
drag, startPoint x: 330, startPoint y: 268, endPoint x: 274, endPoint y: 232, distance: 67.0
click at [274, 232] on div "close Create a new post Post Title SPIRIT - Lunch and Learn - Indigenous Litera…" at bounding box center [429, 204] width 321 height 322
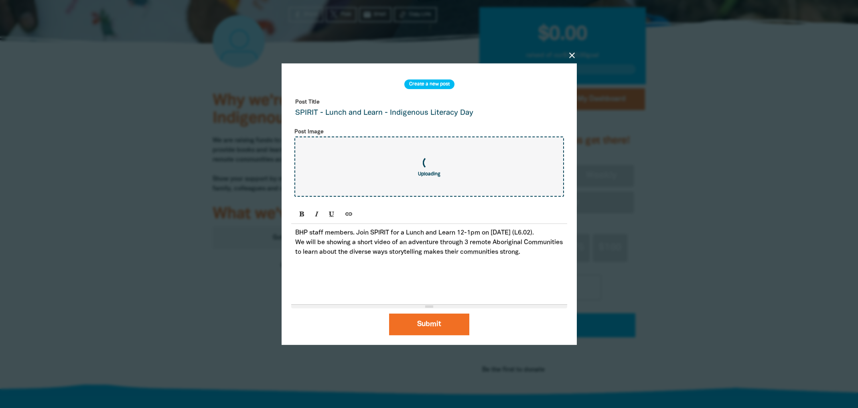
copy div "BHP staff members. Join SPIRIT for a Lunch and Learn 12-1pm on 9 Sept 2025 (L6.…"
click at [575, 54] on icon "close" at bounding box center [572, 55] width 10 height 10
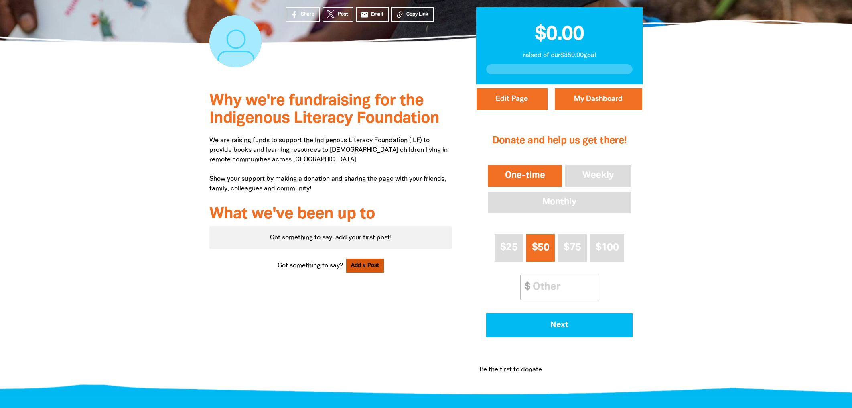
click at [363, 265] on button "Add a Post" at bounding box center [365, 265] width 38 height 14
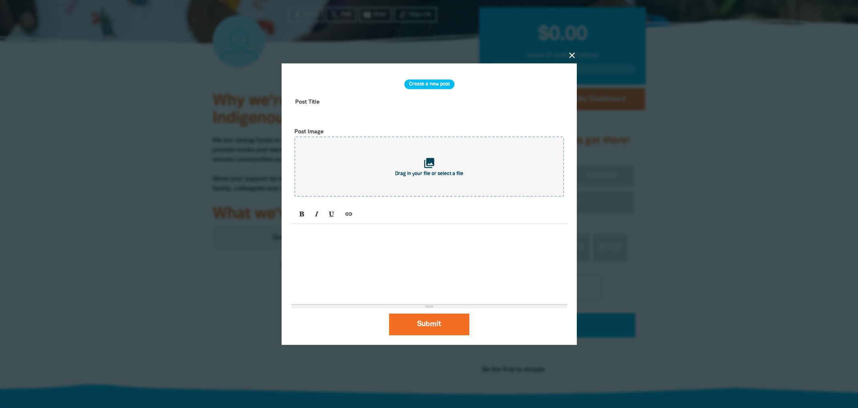
click at [325, 117] on input "text" at bounding box center [429, 107] width 276 height 25
type input "SPIRIT Lunch and Learn - Indigenous Literacy Day"
click at [311, 234] on p at bounding box center [429, 233] width 268 height 10
paste div
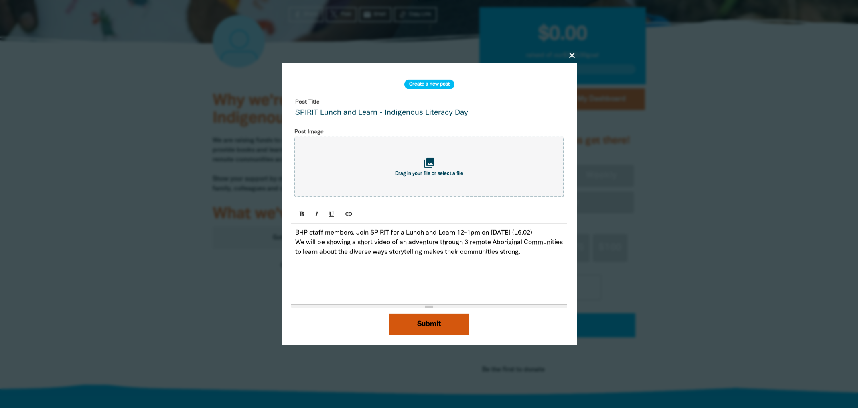
click at [427, 324] on button "Submit" at bounding box center [429, 324] width 80 height 22
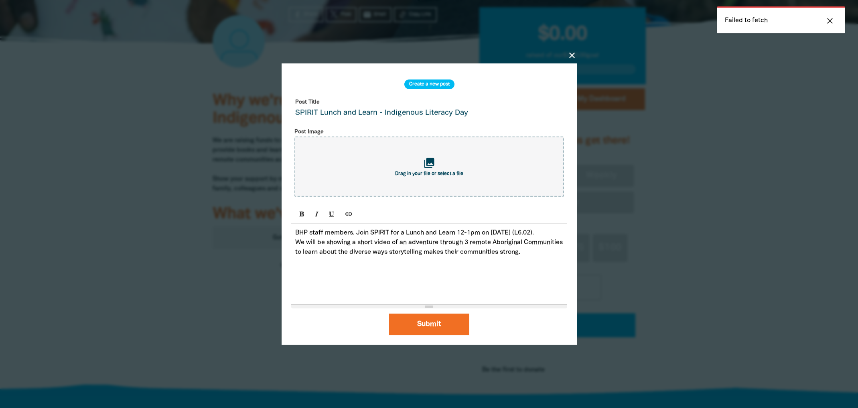
click at [833, 20] on icon "close" at bounding box center [831, 21] width 10 height 10
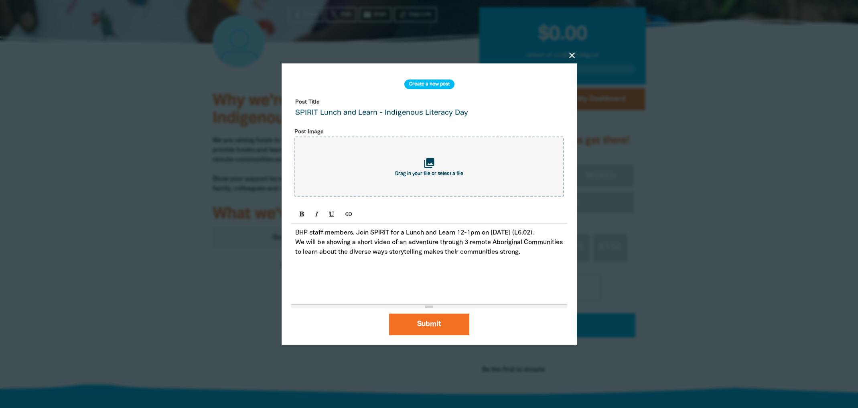
click at [570, 52] on icon "close" at bounding box center [572, 55] width 10 height 10
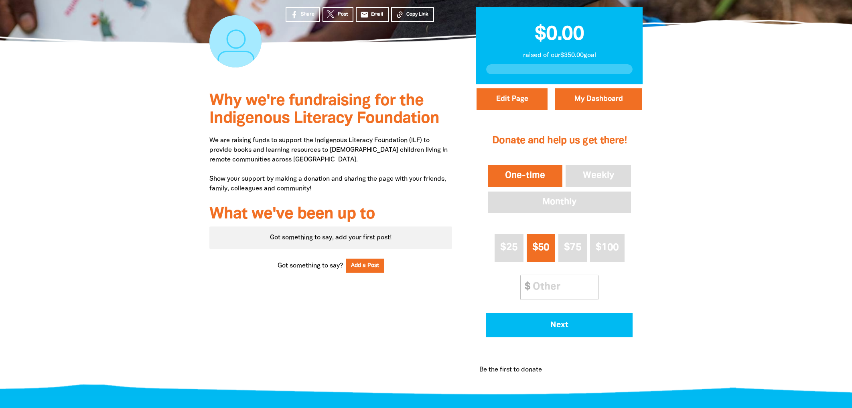
click at [727, 209] on div at bounding box center [426, 237] width 852 height 307
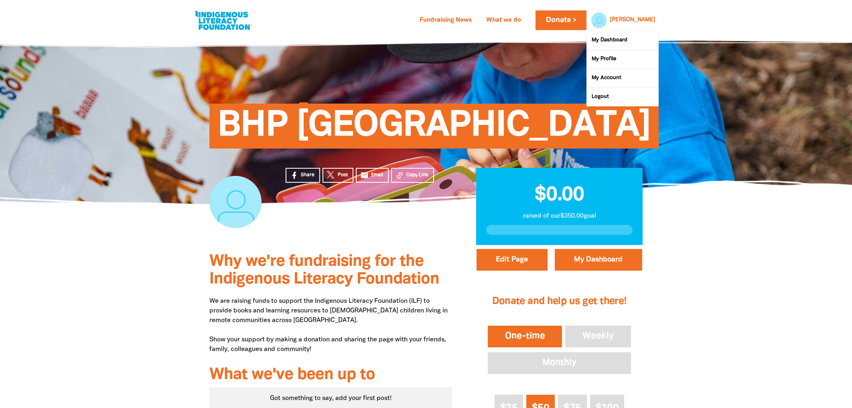
click at [651, 18] on link "[PERSON_NAME]" at bounding box center [633, 20] width 46 height 6
click at [604, 39] on link "My Dashboard" at bounding box center [623, 40] width 72 height 18
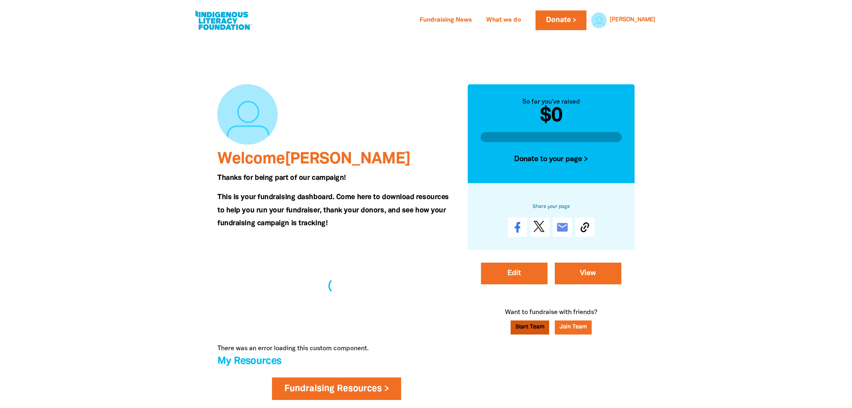
click at [535, 327] on link "Start Team" at bounding box center [530, 327] width 39 height 14
select select "No"
click at [589, 229] on icon at bounding box center [585, 227] width 13 height 13
click at [562, 228] on icon "email" at bounding box center [562, 227] width 13 height 13
click at [136, 175] on div at bounding box center [426, 307] width 852 height 542
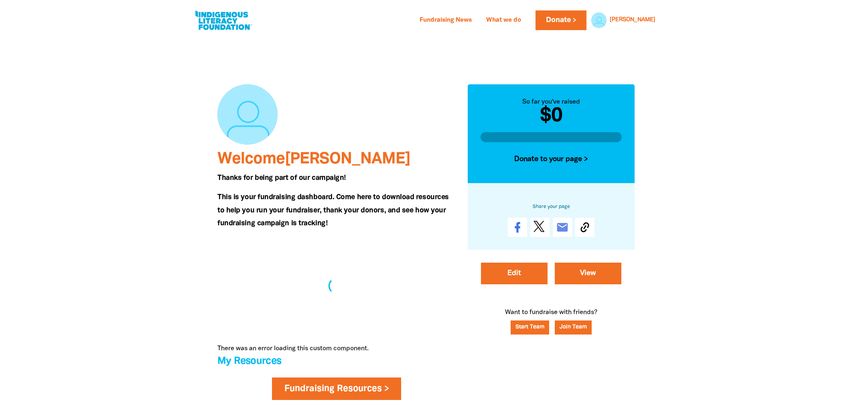
scroll to position [161, 0]
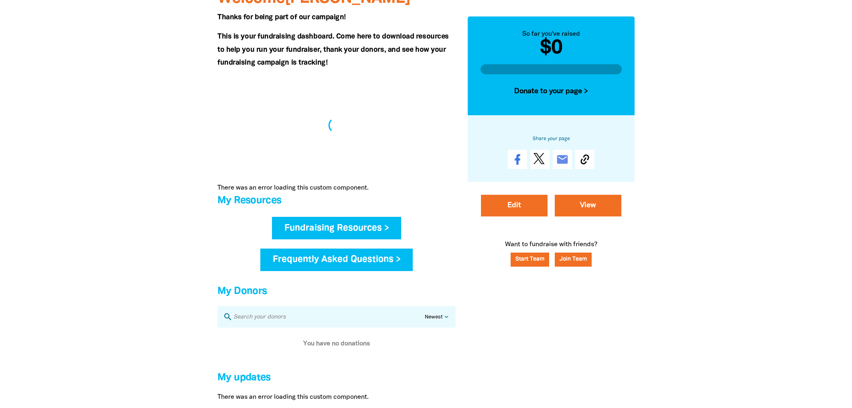
click at [327, 232] on link "Fundraising Resources >" at bounding box center [337, 228] width 130 height 22
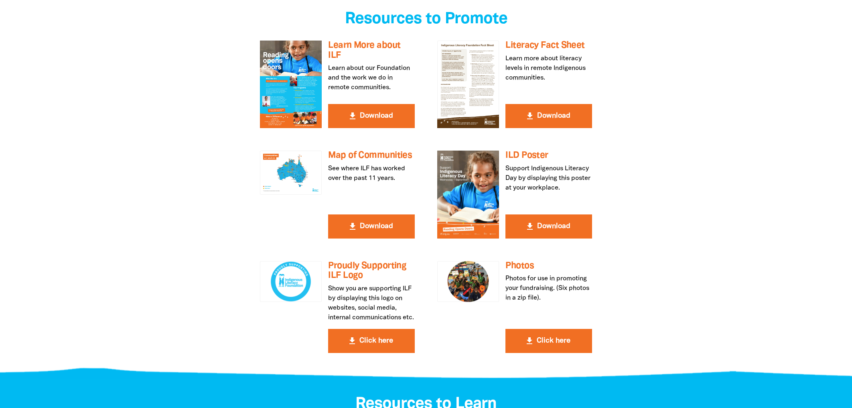
scroll to position [161, 0]
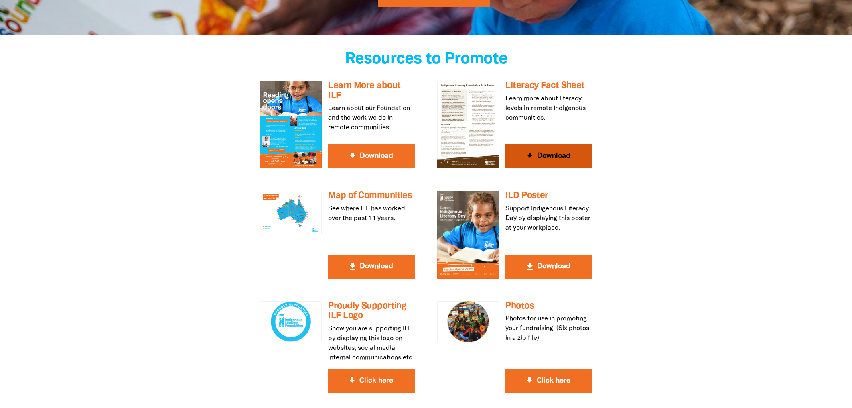
click at [544, 155] on button "get_app Download" at bounding box center [549, 156] width 87 height 24
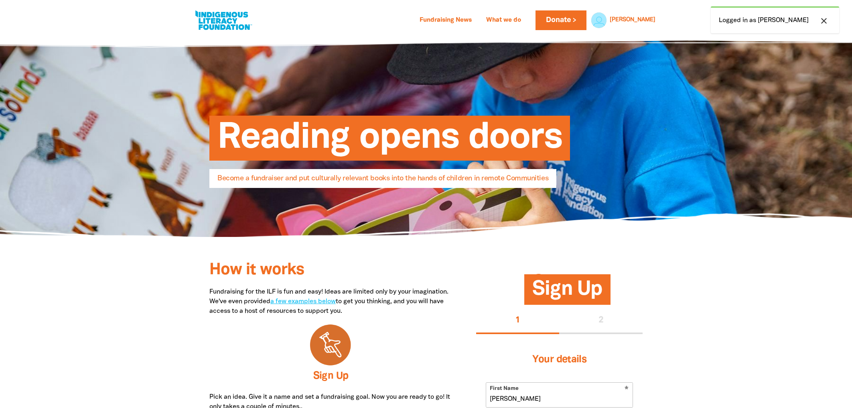
select select "AU"
